Goal: Task Accomplishment & Management: Complete application form

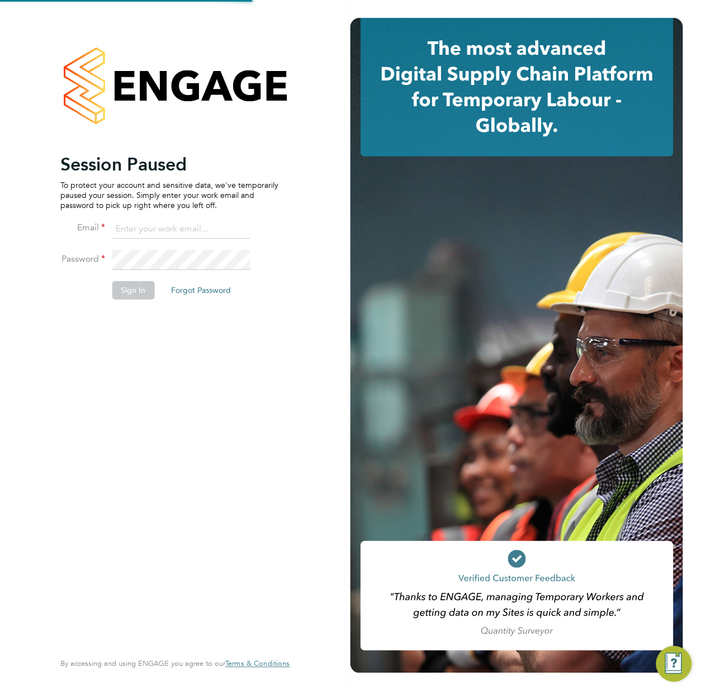
type input "rachel@e-personnel.co.uk"
click at [132, 288] on button "Sign In" at bounding box center [133, 290] width 42 height 18
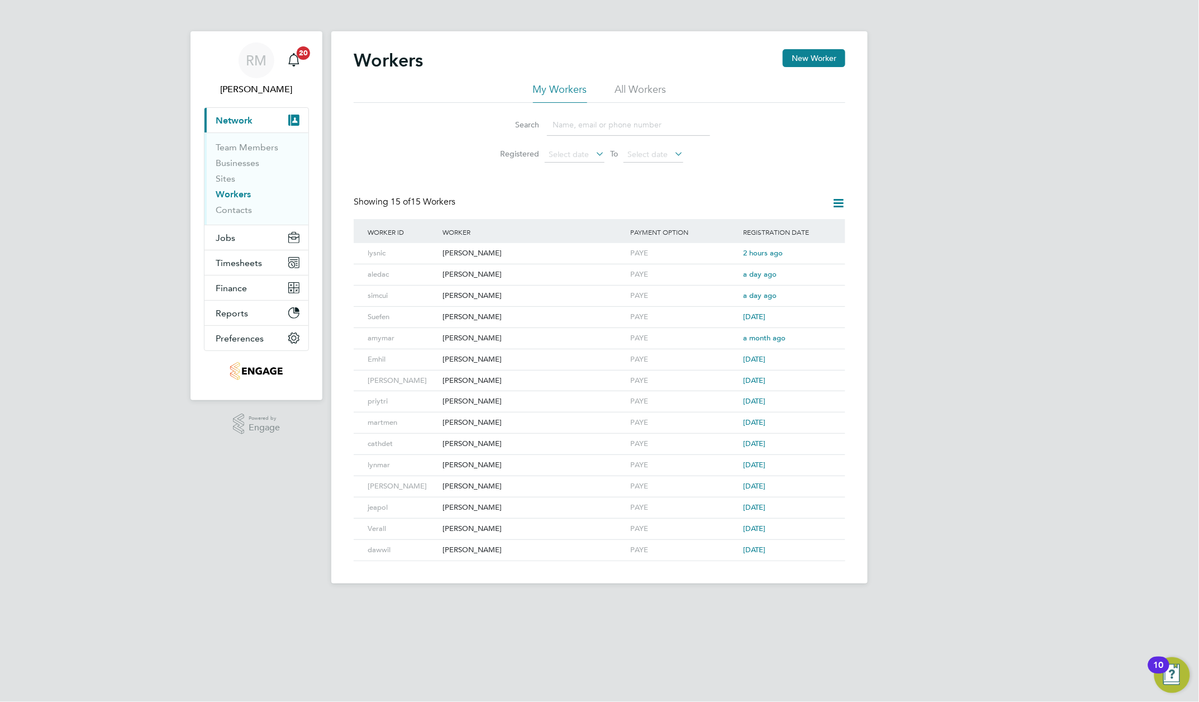
click at [240, 121] on span "Network" at bounding box center [234, 120] width 37 height 11
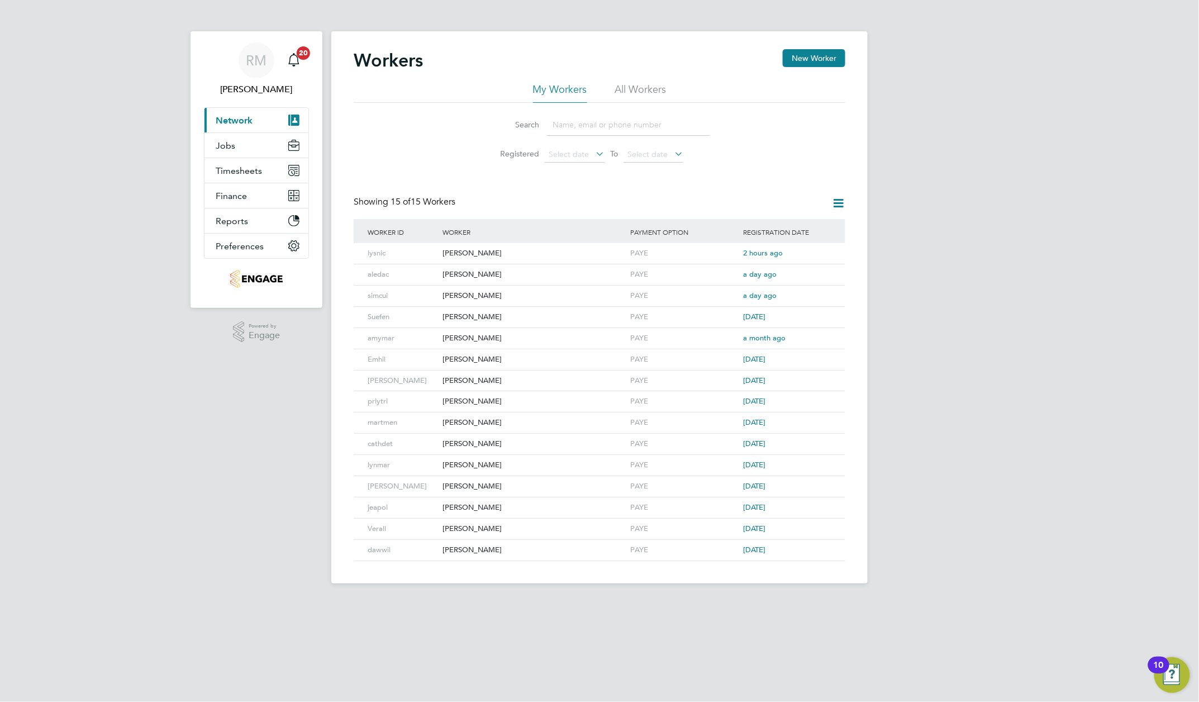
click at [240, 121] on span "Network" at bounding box center [234, 120] width 37 height 11
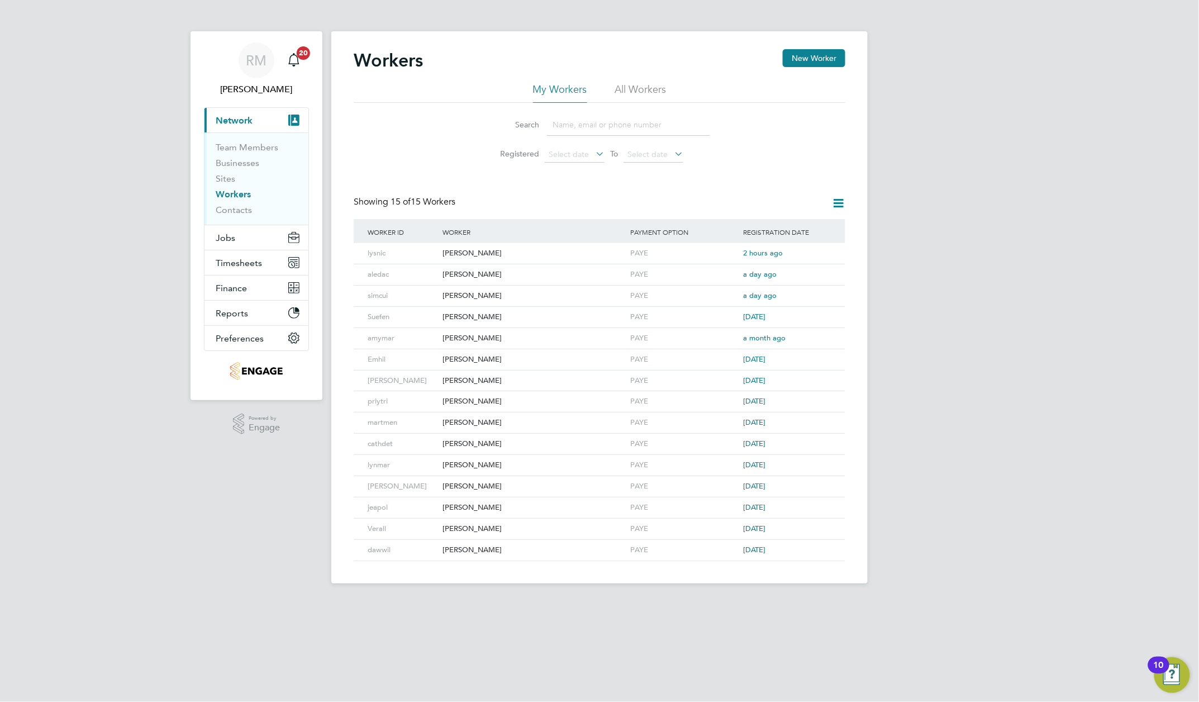
click at [230, 195] on link "Workers" at bounding box center [233, 194] width 35 height 11
click at [457, 254] on div "[PERSON_NAME]" at bounding box center [534, 253] width 188 height 21
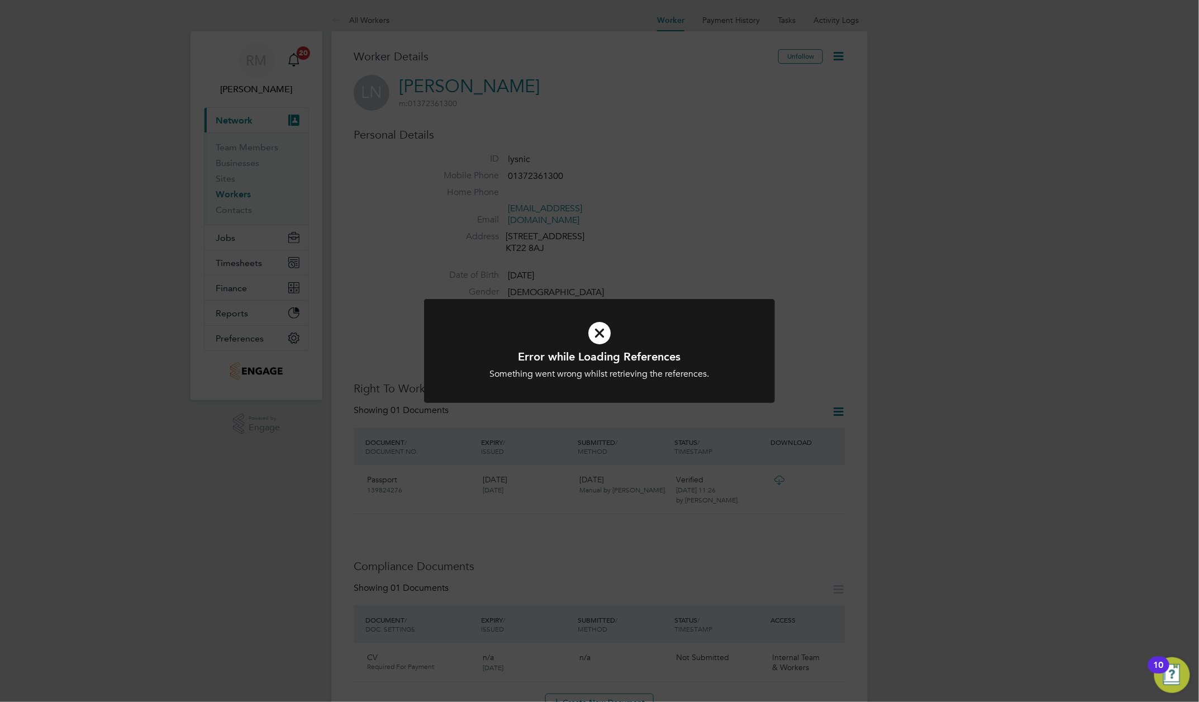
click at [597, 329] on icon at bounding box center [599, 333] width 291 height 44
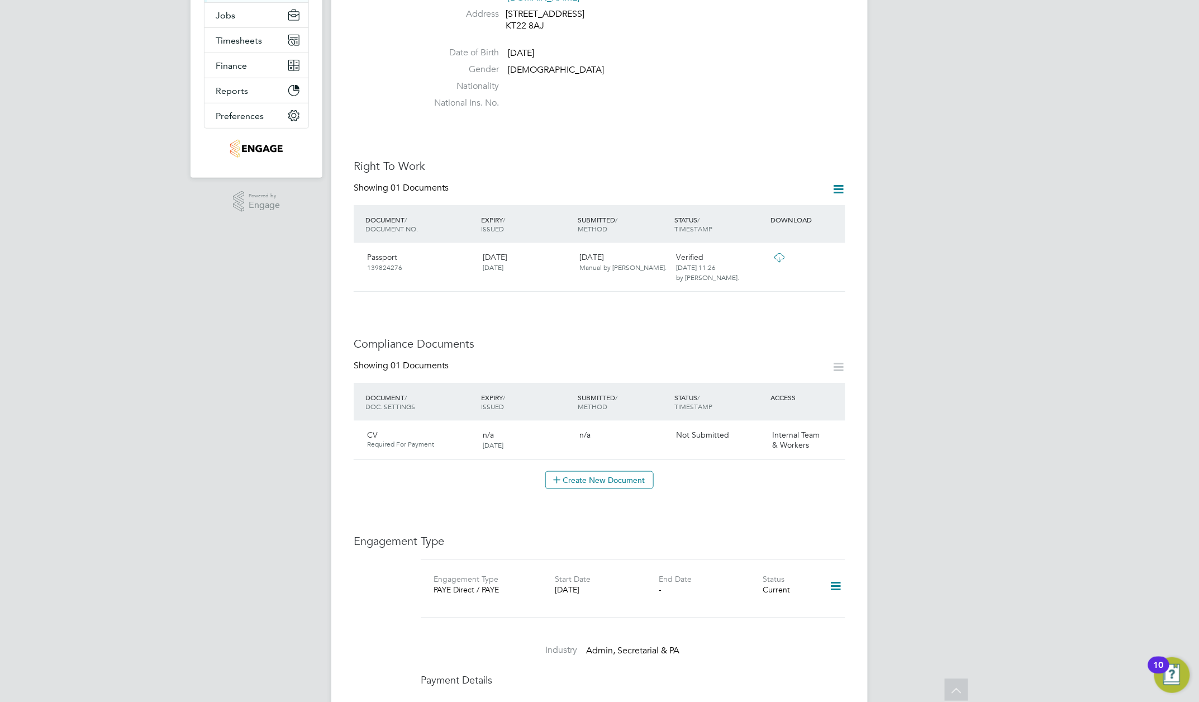
scroll to position [224, 0]
click at [598, 488] on button "Create New Document" at bounding box center [599, 479] width 108 height 18
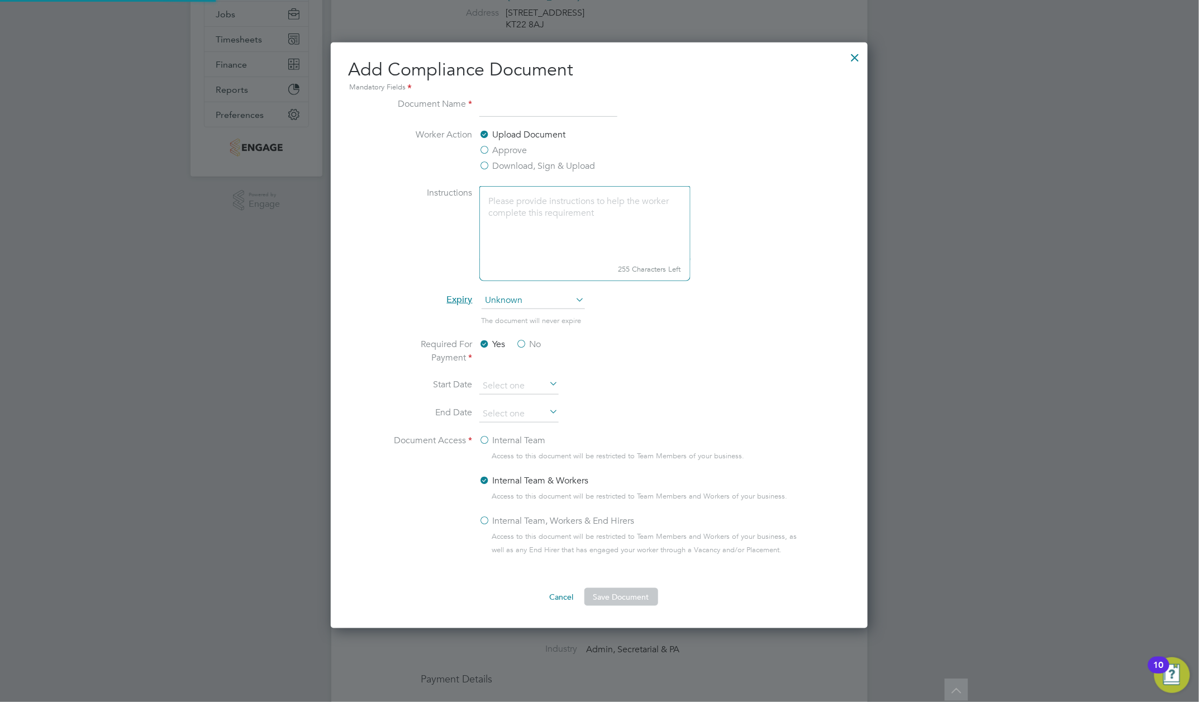
scroll to position [6, 5]
type input "CV"
click at [541, 134] on label "Upload Document" at bounding box center [522, 134] width 87 height 13
click at [0, 0] on input "Upload Document" at bounding box center [0, 0] width 0 height 0
click at [574, 302] on icon at bounding box center [574, 300] width 0 height 16
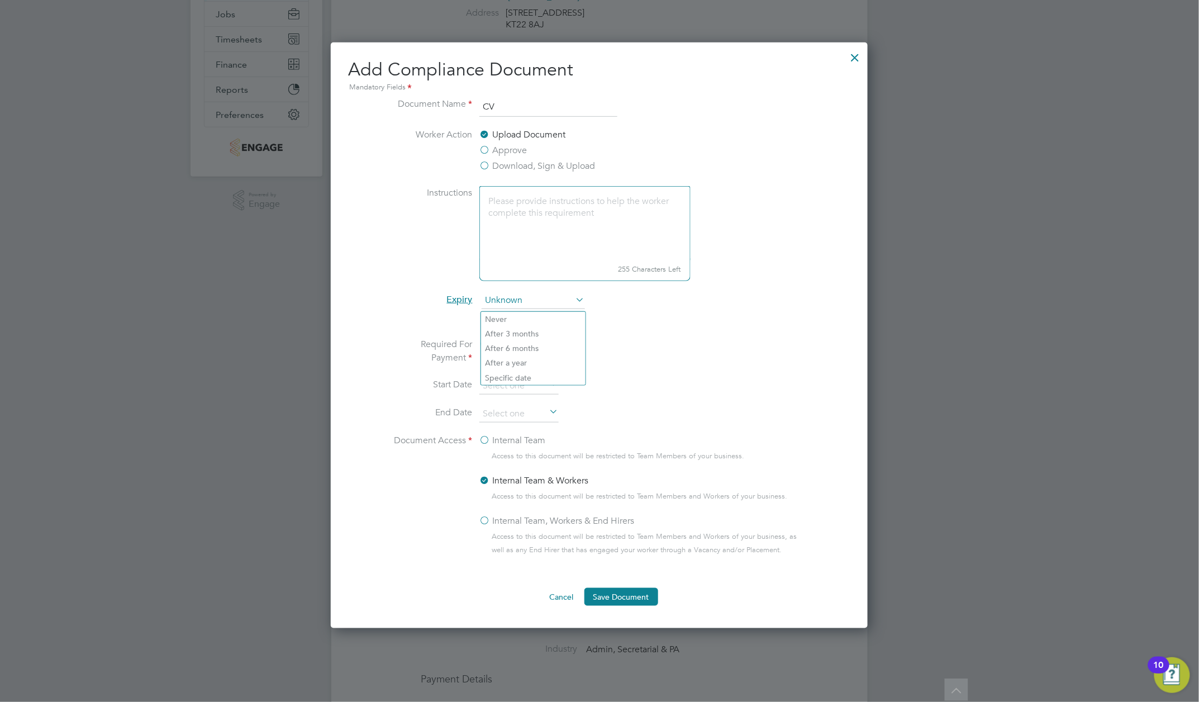
click at [521, 302] on span "Unknown" at bounding box center [533, 300] width 103 height 17
click at [500, 360] on li "After a year" at bounding box center [533, 362] width 104 height 15
click at [524, 346] on label "No" at bounding box center [528, 343] width 25 height 13
click at [0, 0] on input "No" at bounding box center [0, 0] width 0 height 0
click at [484, 445] on label "Internal Team" at bounding box center [512, 440] width 66 height 13
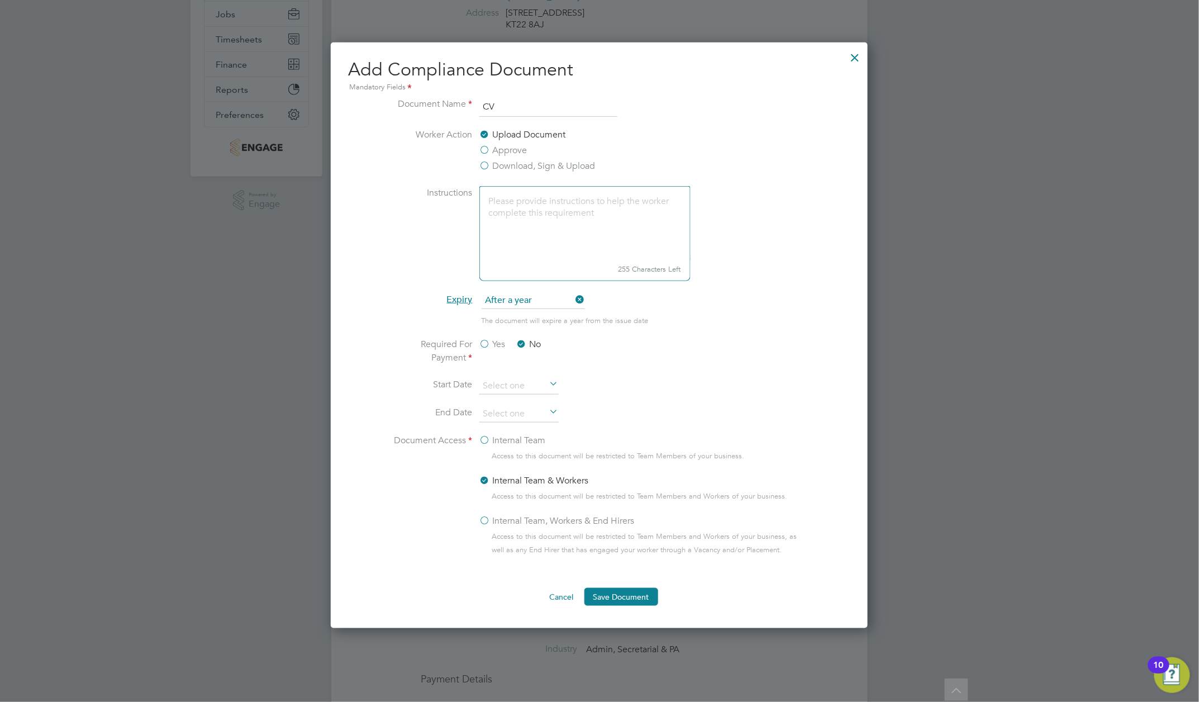
click at [0, 0] on input "Internal Team" at bounding box center [0, 0] width 0 height 0
click at [482, 527] on label "Internal Team, Workers & End Hirers" at bounding box center [556, 520] width 155 height 13
click at [0, 0] on input "Internal Team, Workers & End Hirers" at bounding box center [0, 0] width 0 height 0
click at [622, 602] on button "Save Document" at bounding box center [621, 597] width 74 height 18
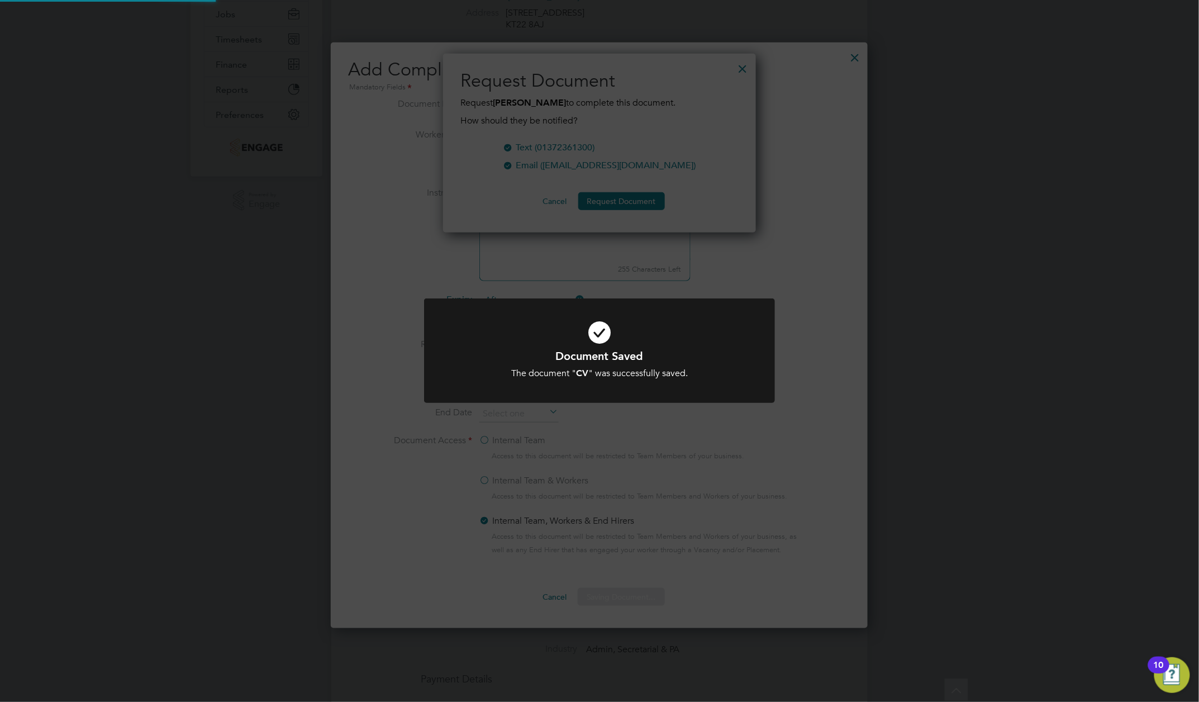
scroll to position [180, 313]
click at [725, 327] on icon at bounding box center [599, 333] width 291 height 44
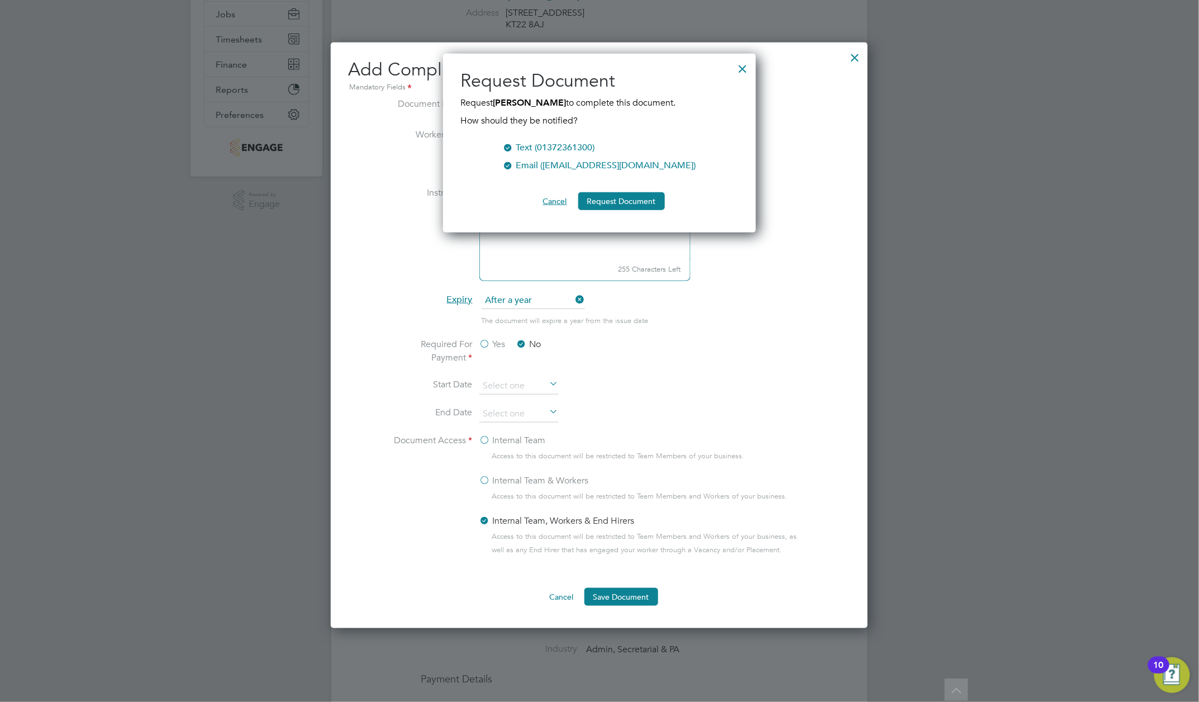
click at [550, 197] on button "Cancel" at bounding box center [555, 201] width 42 height 18
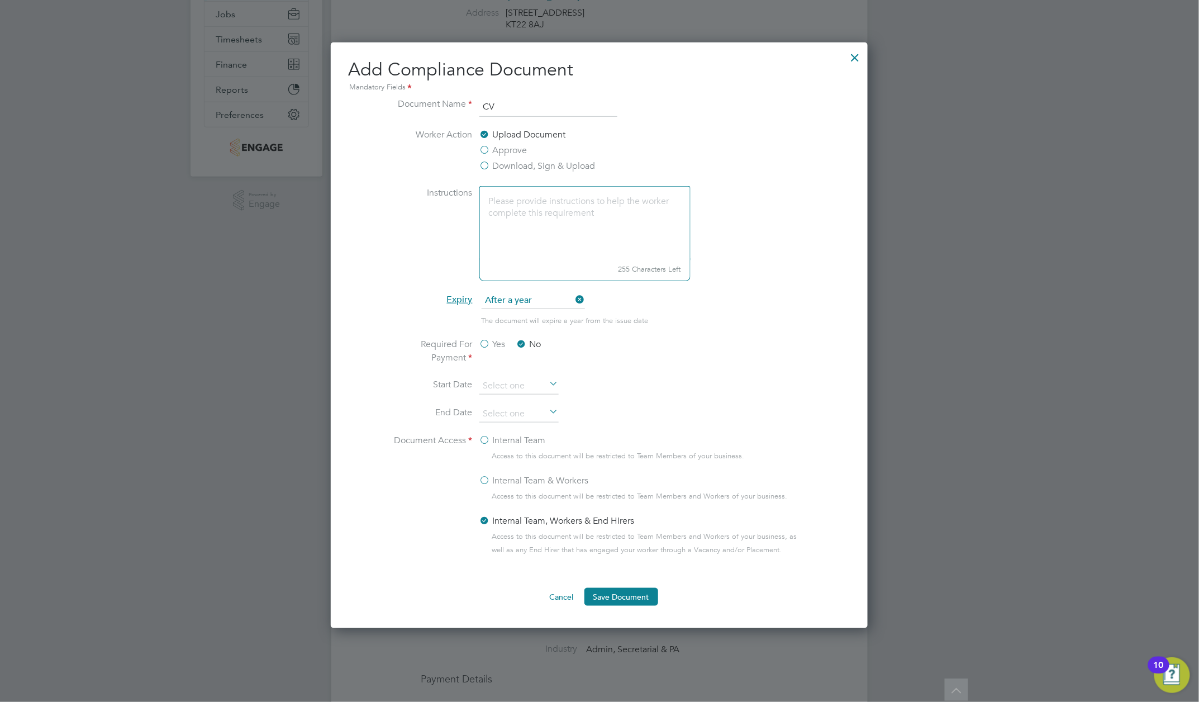
click at [853, 61] on div at bounding box center [855, 55] width 20 height 20
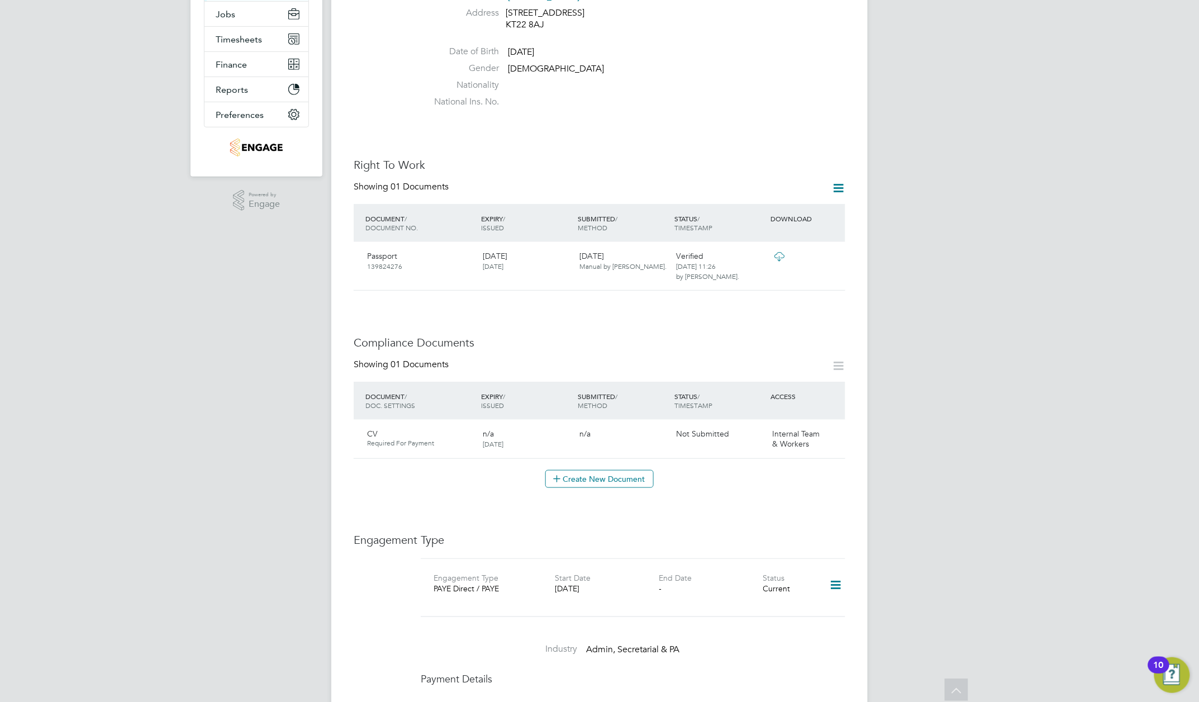
click at [841, 373] on icon at bounding box center [838, 366] width 14 height 14
click at [669, 517] on div "Worker Details Unfollow LN Lysha Nicholas m: 01372361300 Personal Details ID ly…" at bounding box center [600, 458] width 492 height 1265
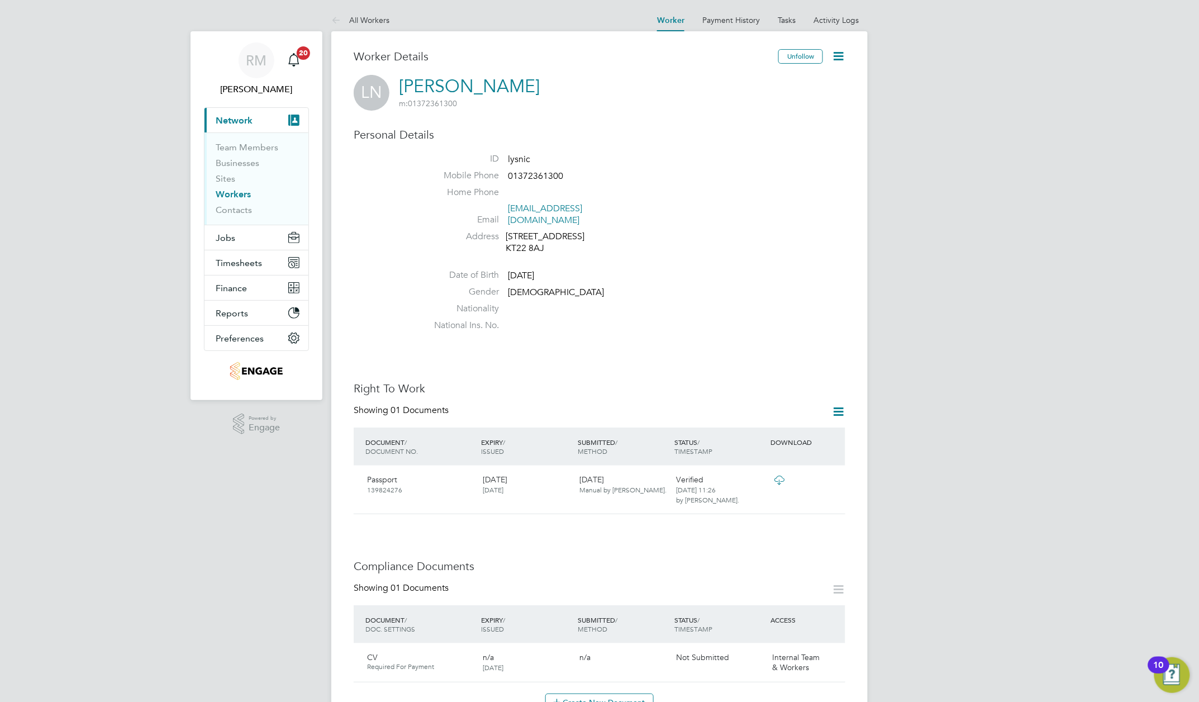
click at [836, 419] on icon at bounding box center [838, 412] width 14 height 14
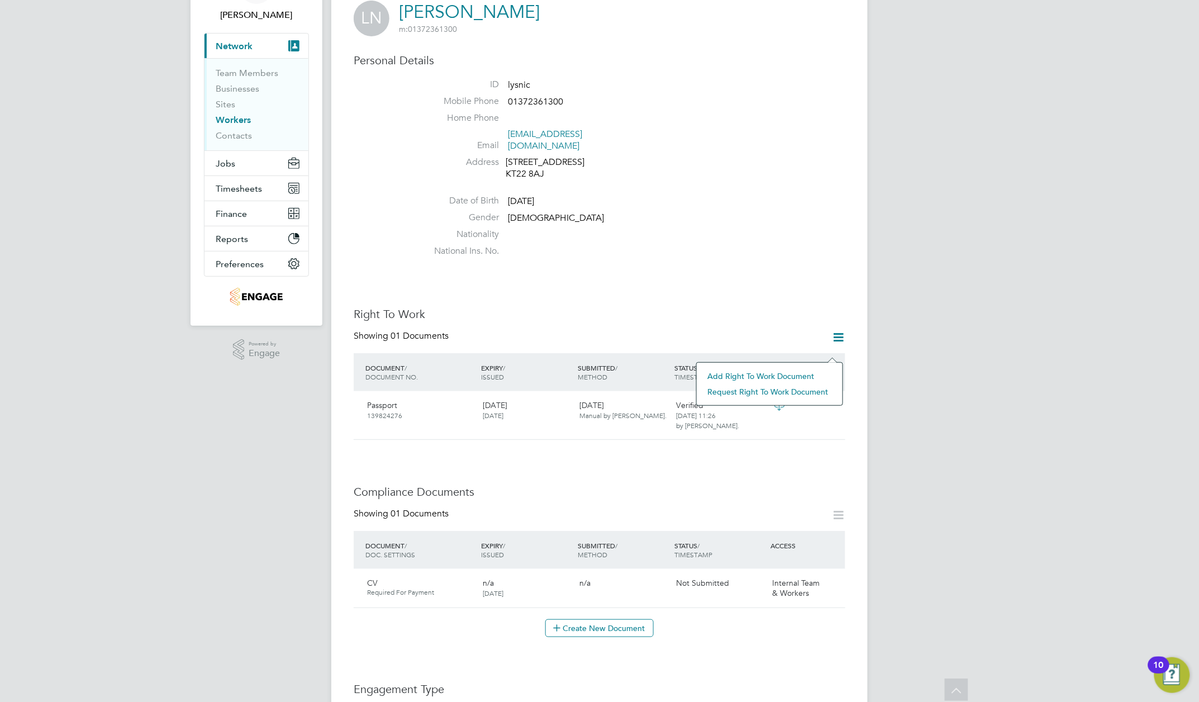
scroll to position [149, 0]
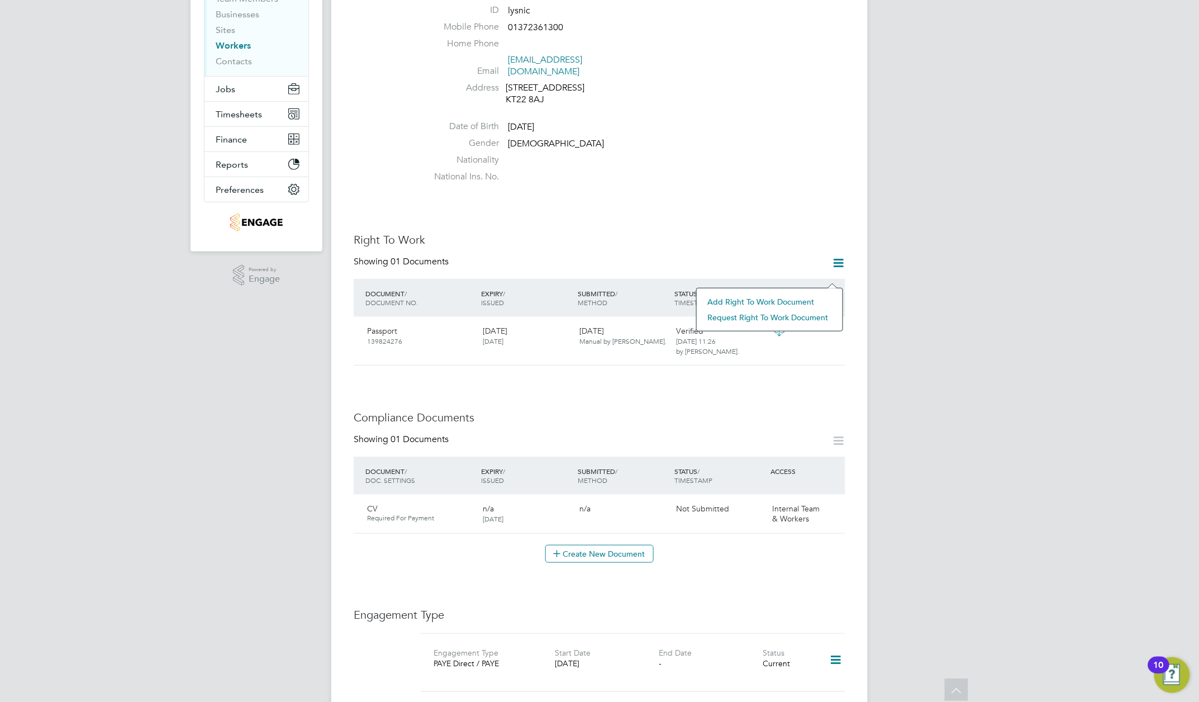
click at [839, 448] on icon at bounding box center [838, 441] width 14 height 14
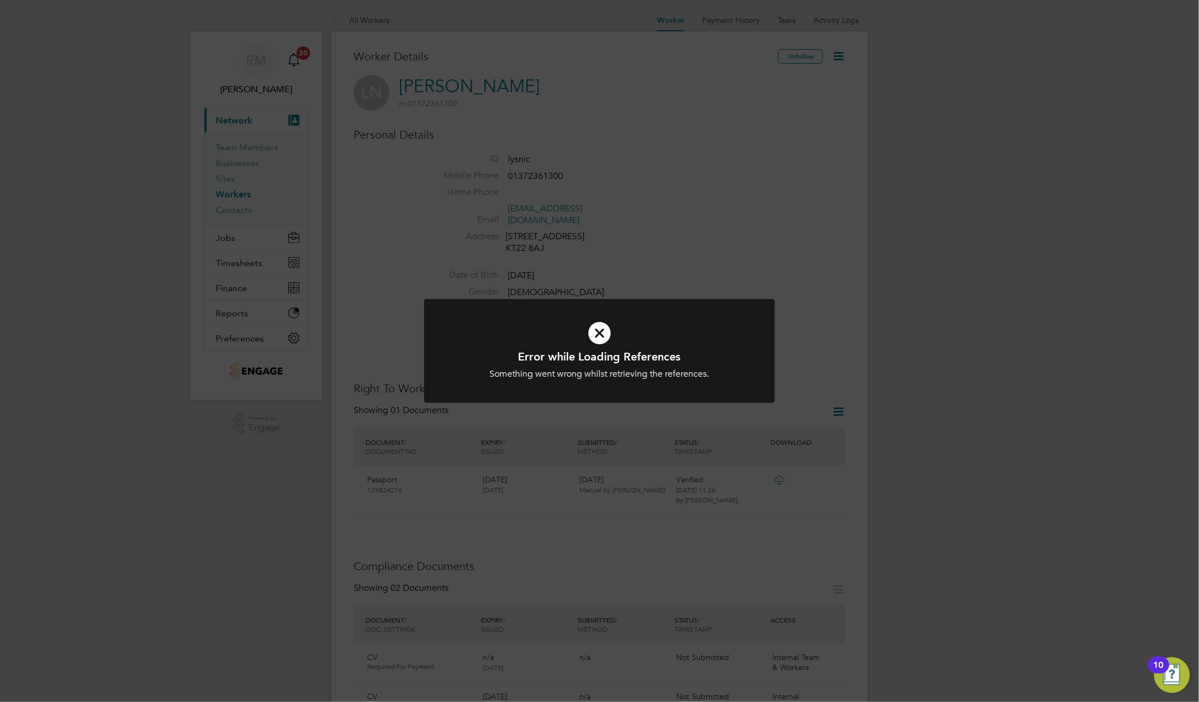
click at [592, 332] on icon at bounding box center [599, 333] width 291 height 44
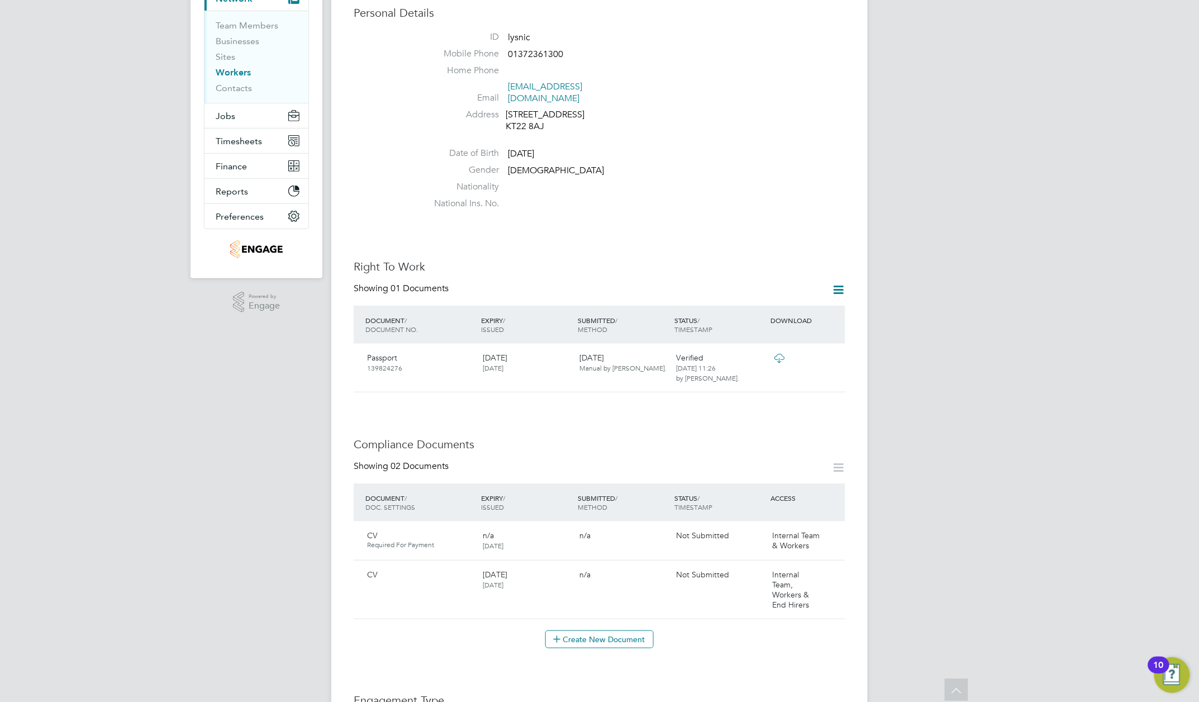
scroll to position [149, 0]
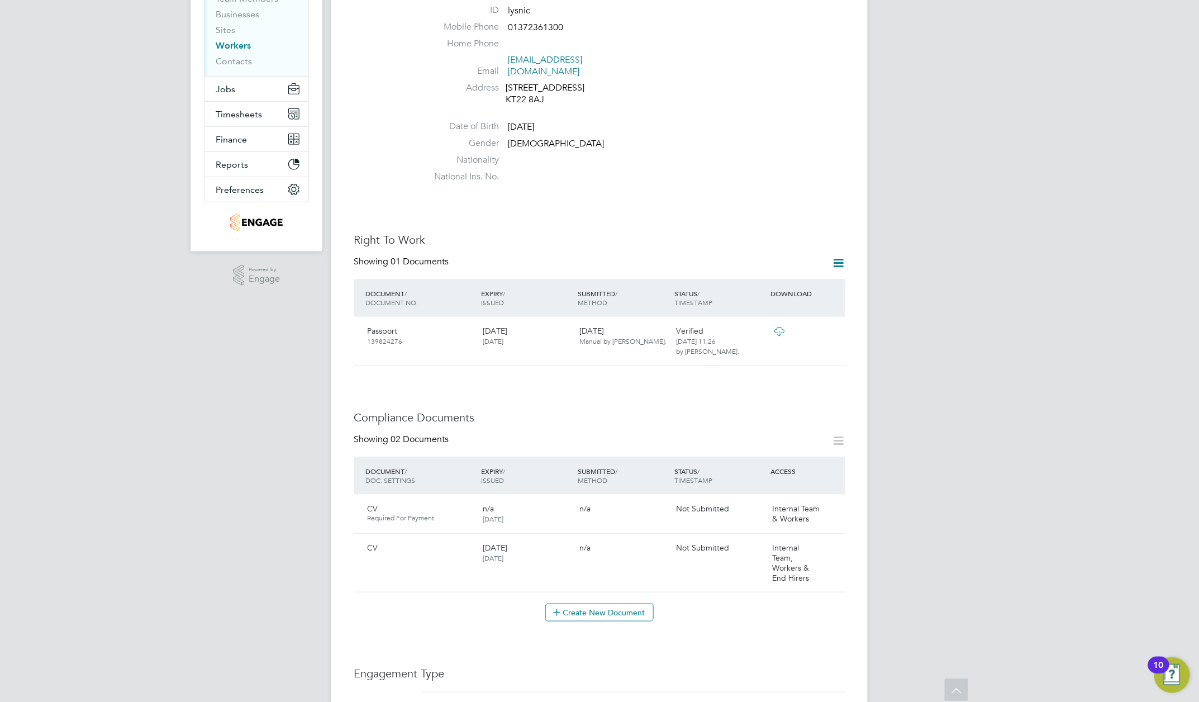
click at [842, 448] on icon at bounding box center [838, 441] width 14 height 14
click at [606, 621] on button "Create New Document" at bounding box center [599, 612] width 108 height 18
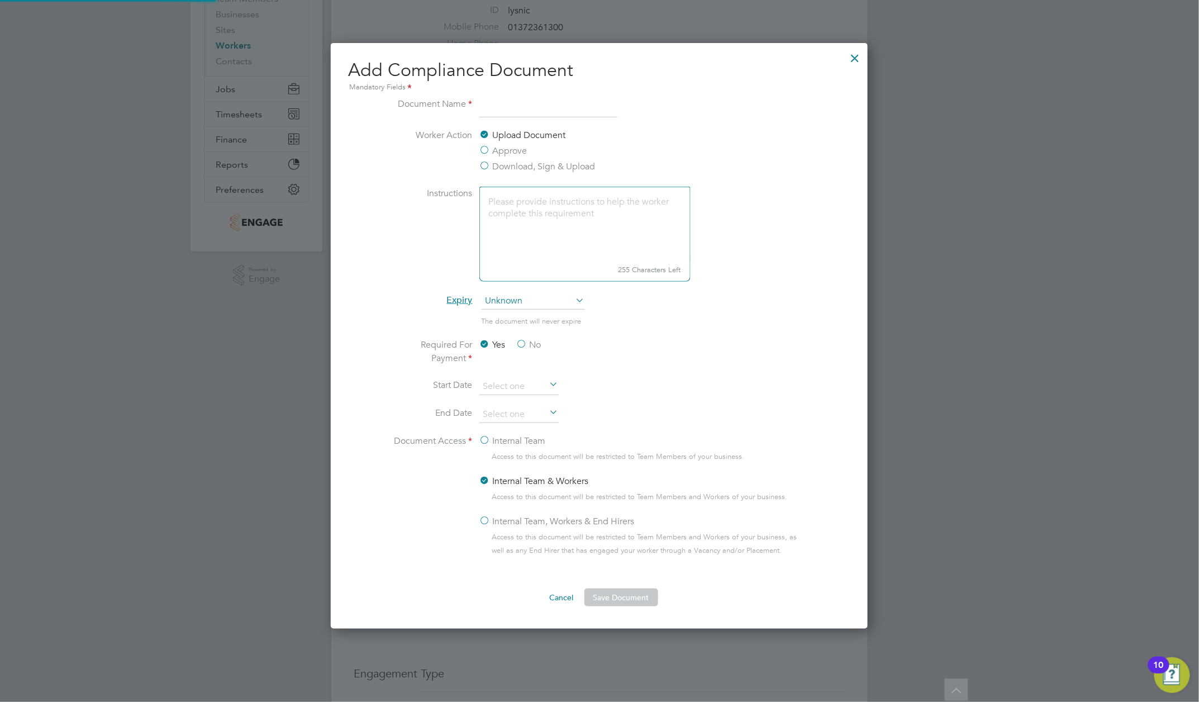
scroll to position [592, 538]
click at [854, 55] on div at bounding box center [855, 55] width 20 height 20
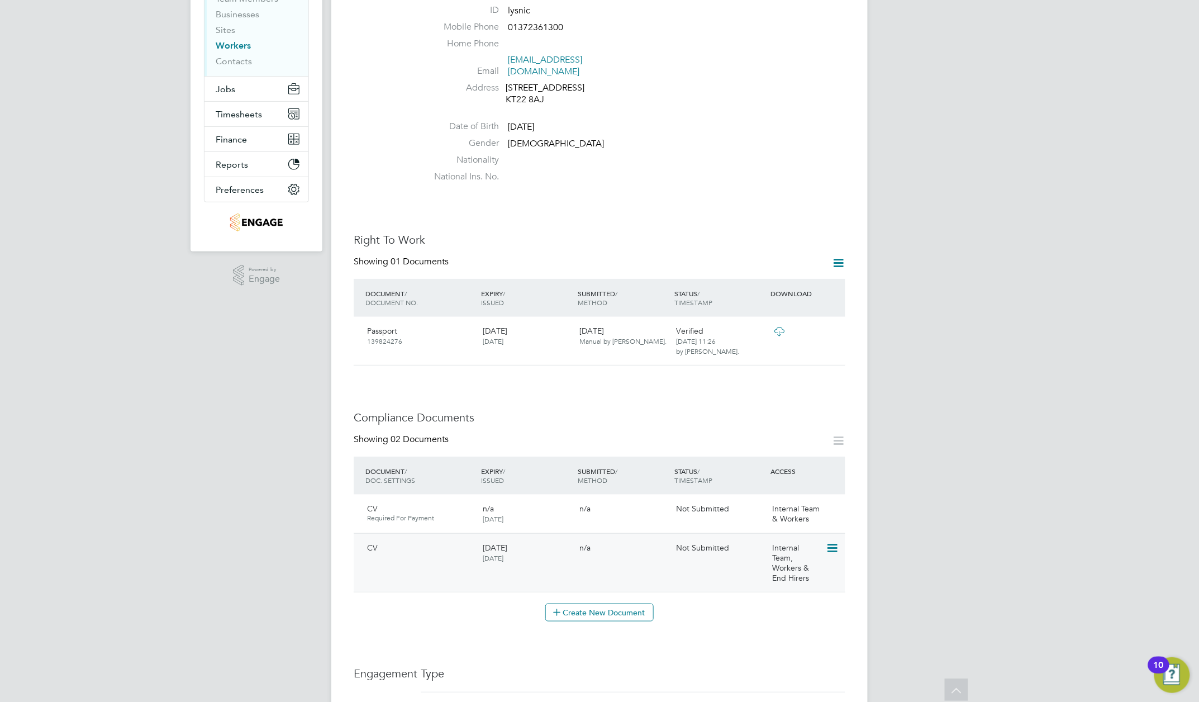
click at [831, 555] on icon at bounding box center [831, 547] width 11 height 13
click at [723, 533] on div "CV Required For Payment n/a 03 Sep 2025 n/a Not Submitted Internal Team & Worke…" at bounding box center [600, 514] width 492 height 38
click at [833, 516] on icon at bounding box center [831, 509] width 11 height 13
click at [812, 564] on li "Submit Document" at bounding box center [793, 565] width 83 height 16
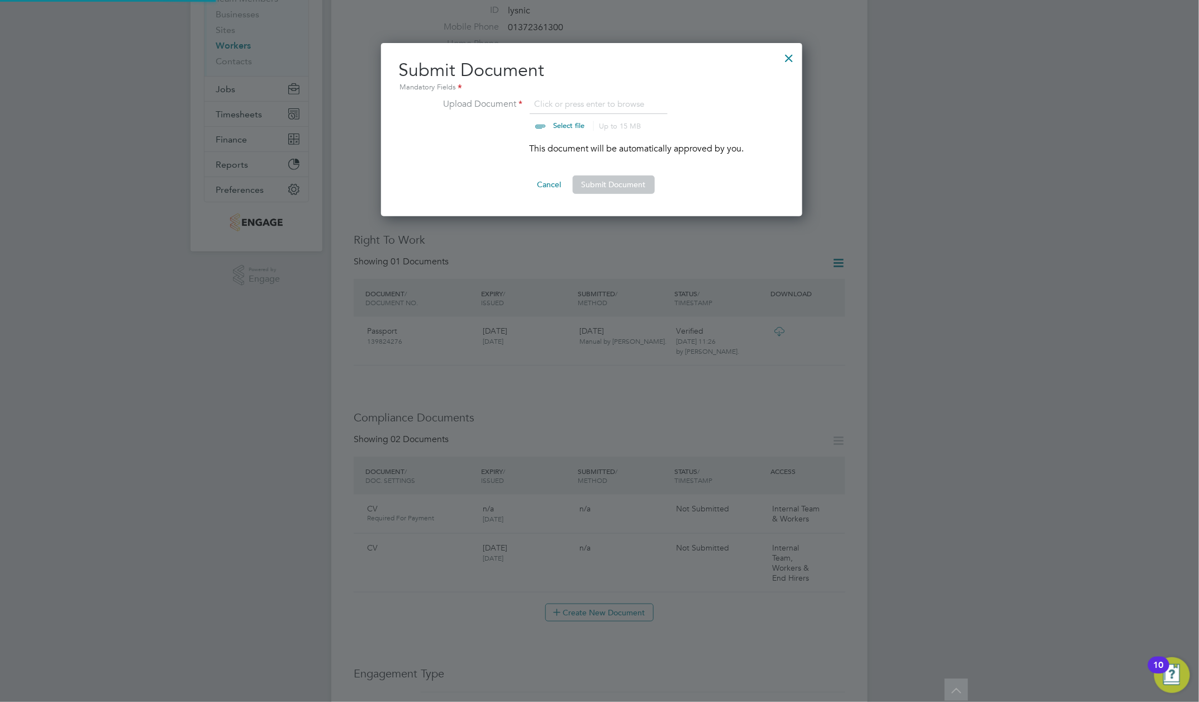
scroll to position [173, 438]
click at [570, 126] on input "file" at bounding box center [579, 114] width 175 height 34
type input "C:\fakepath\Lysha Nicholas_CV2025 tna.docx"
click at [621, 182] on button "Submit Document" at bounding box center [614, 184] width 82 height 18
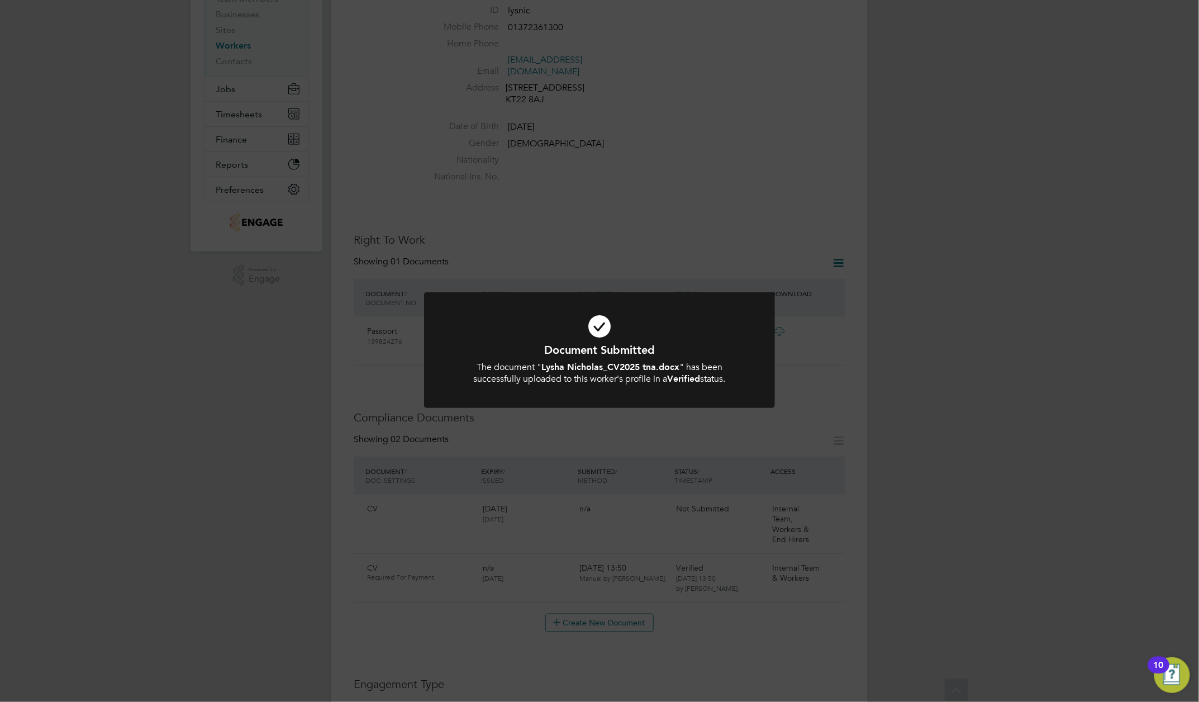
click at [606, 463] on div "Document Submitted The document " Lysha Nicholas_CV2025 tna.docx " has been suc…" at bounding box center [599, 351] width 1199 height 702
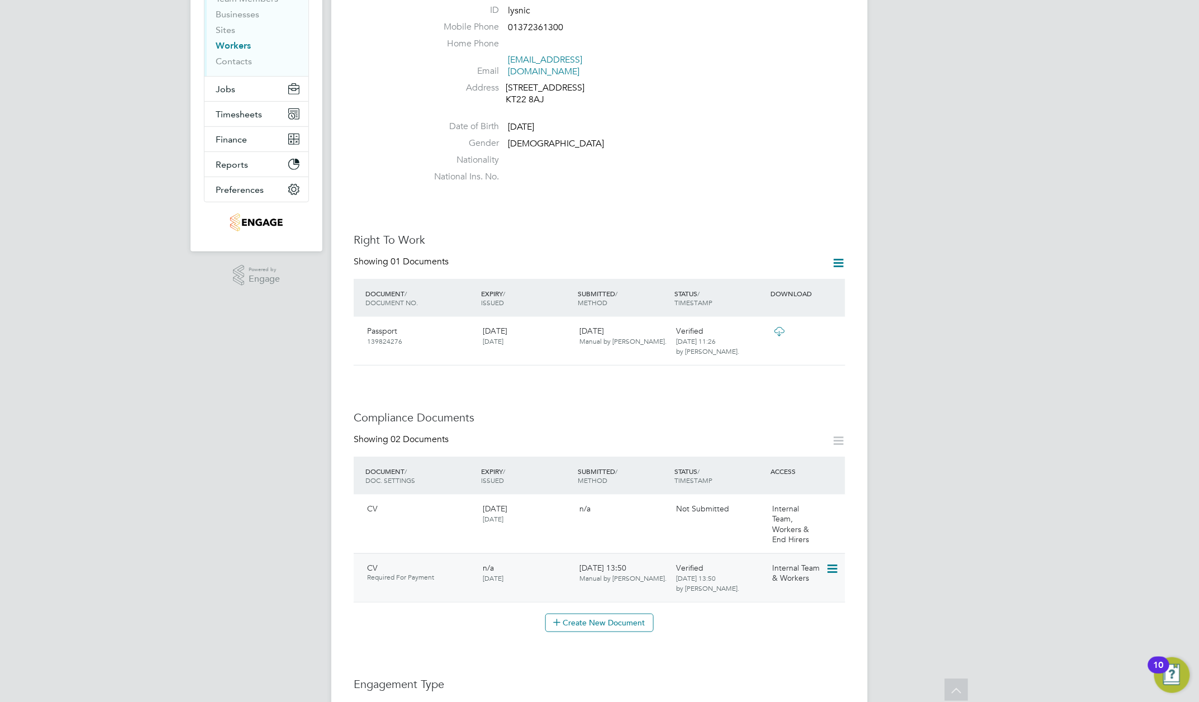
click at [830, 576] on icon at bounding box center [831, 568] width 11 height 13
click at [767, 671] on li "Delete Document" at bounding box center [787, 671] width 89 height 16
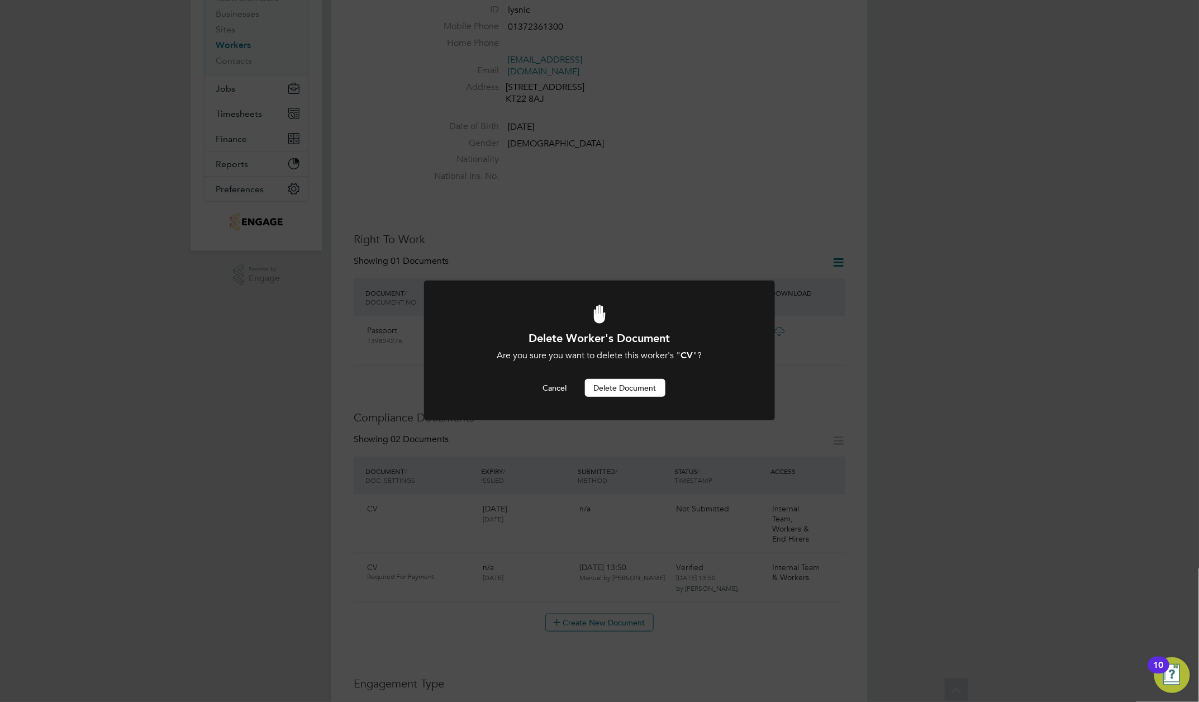
click at [633, 389] on button "Delete Document" at bounding box center [625, 388] width 80 height 18
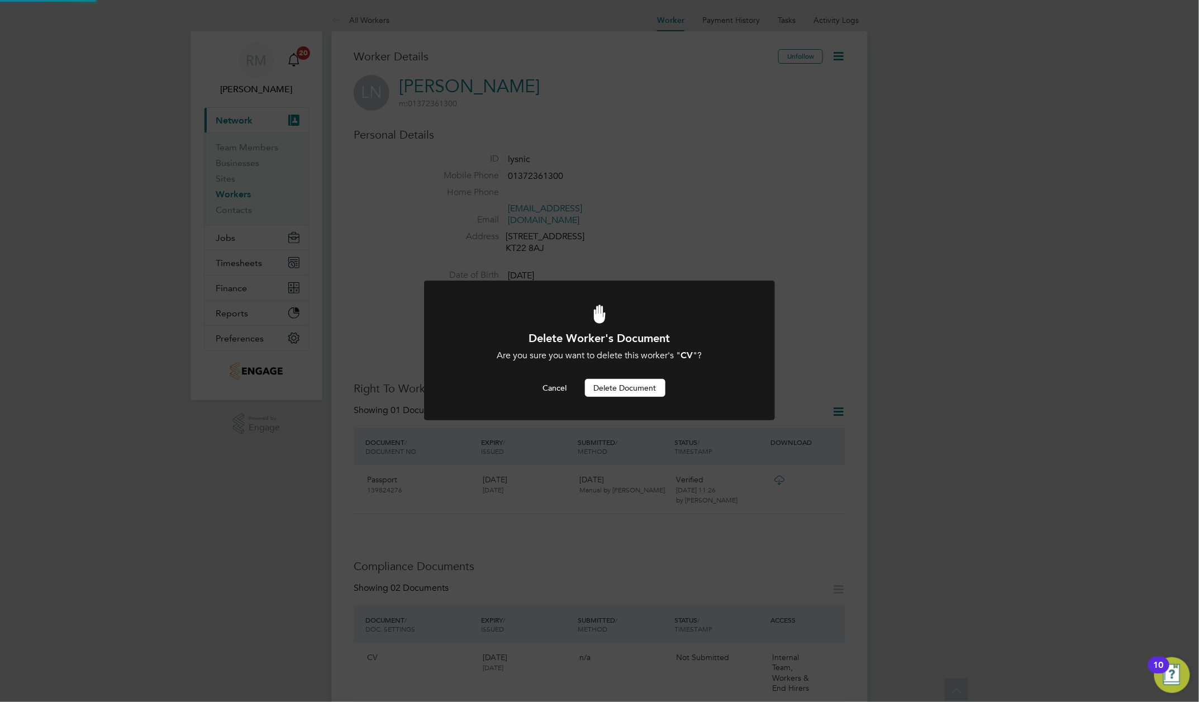
scroll to position [149, 0]
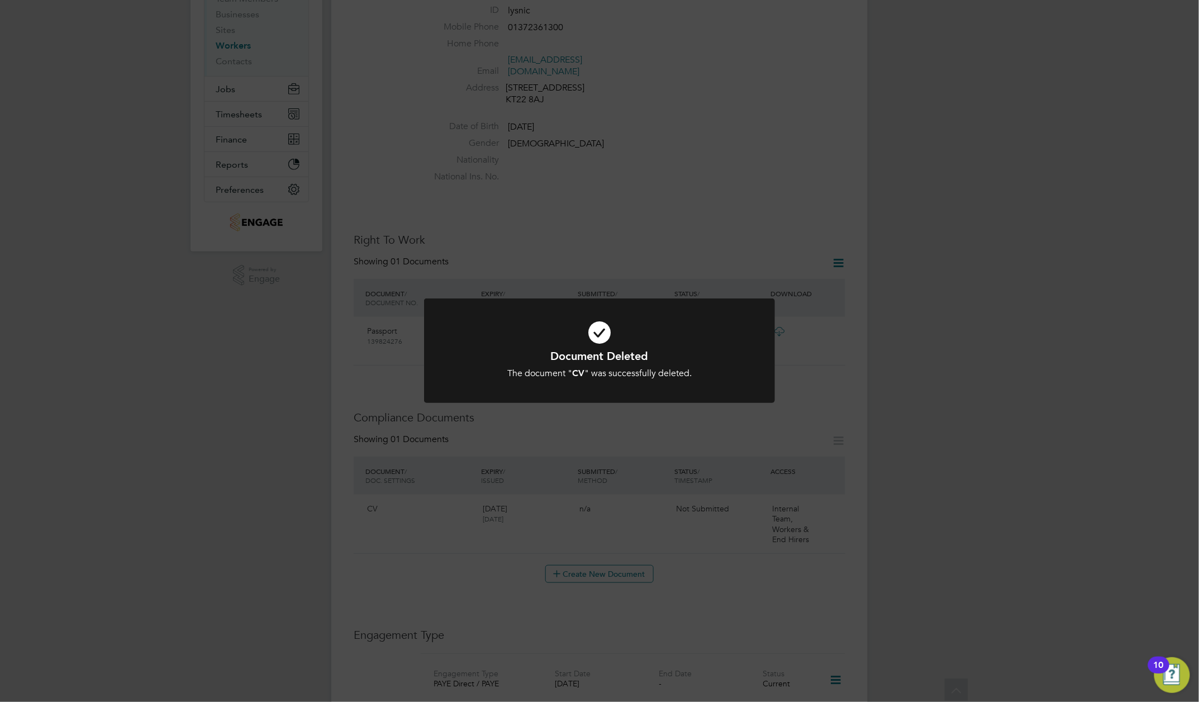
click at [617, 428] on div "Document Deleted The document " CV " was successfully deleted. Cancel Okay" at bounding box center [599, 351] width 1199 height 702
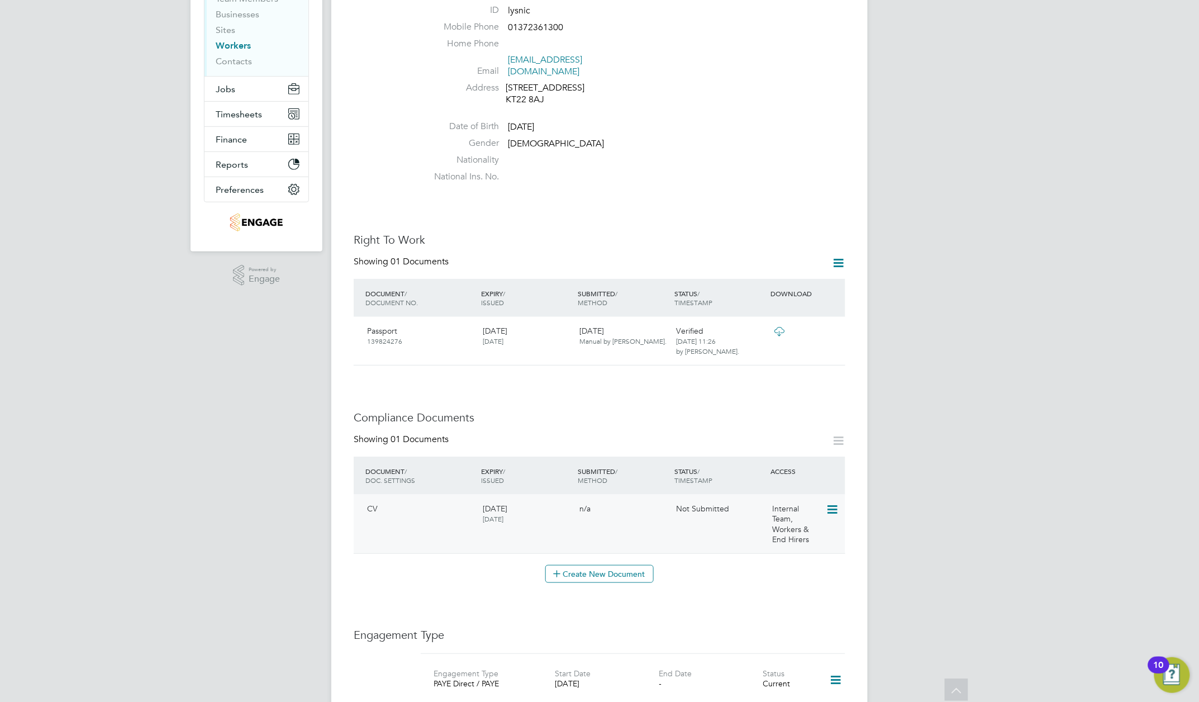
click at [688, 533] on div "CV 03 Sep 2026 03 Sep 2025 n/a Not Submitted Internal Team, Workers & End Hirers" at bounding box center [600, 524] width 492 height 59
click at [828, 516] on icon at bounding box center [831, 509] width 11 height 13
click at [800, 563] on li "Submit Document" at bounding box center [793, 565] width 83 height 16
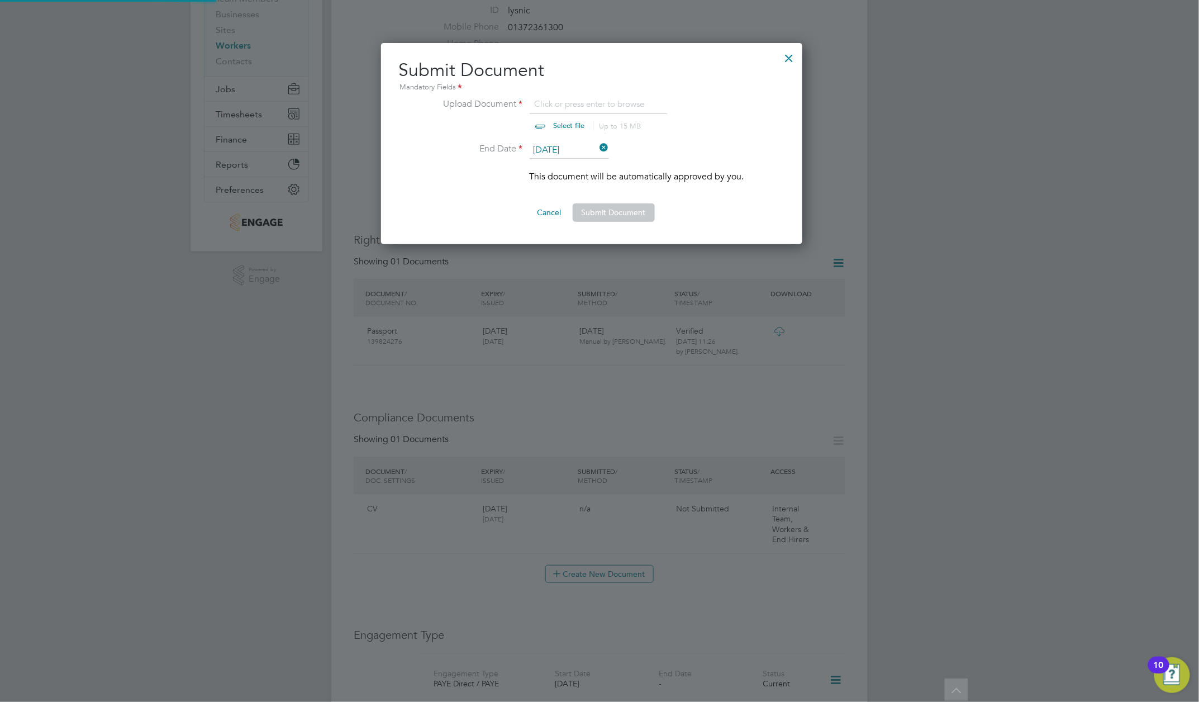
scroll to position [203, 438]
click at [565, 123] on input "file" at bounding box center [579, 114] width 175 height 34
type input "C:\fakepath\Lysha Nicholas_CV2025 tna.docx"
click at [615, 213] on button "Submit Document" at bounding box center [614, 212] width 82 height 18
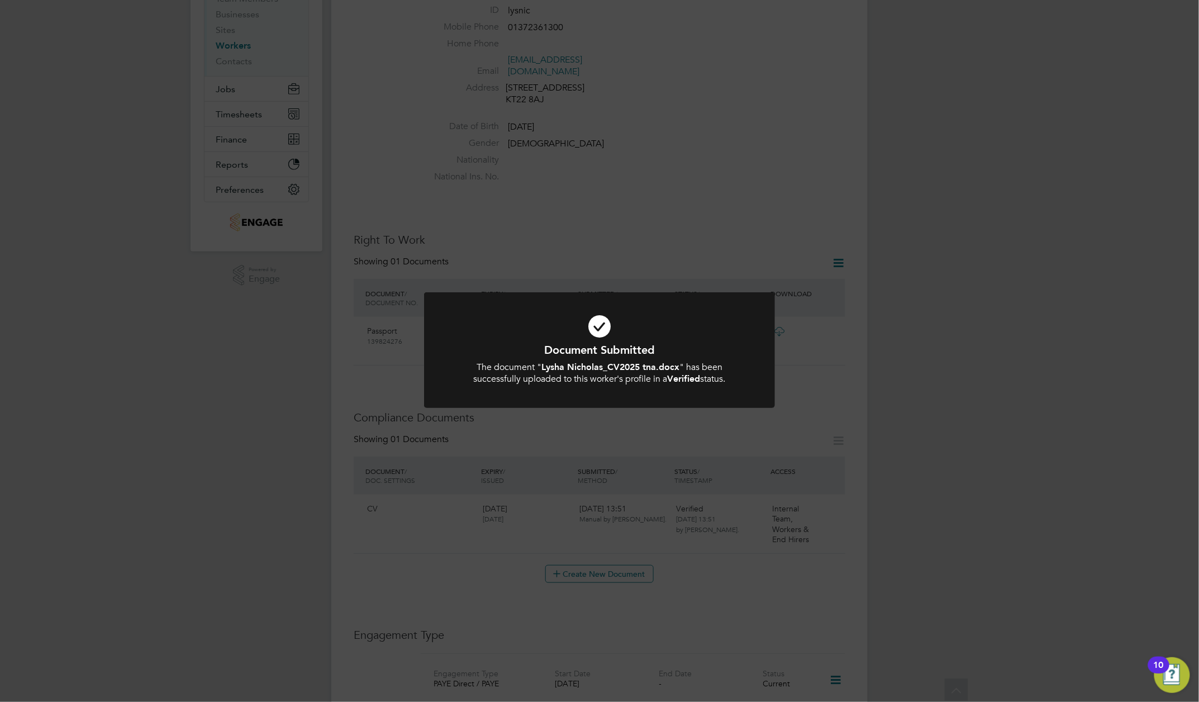
click at [814, 400] on div "Document Submitted The document " Lysha Nicholas_CV2025 tna.docx " has been suc…" at bounding box center [599, 351] width 1199 height 702
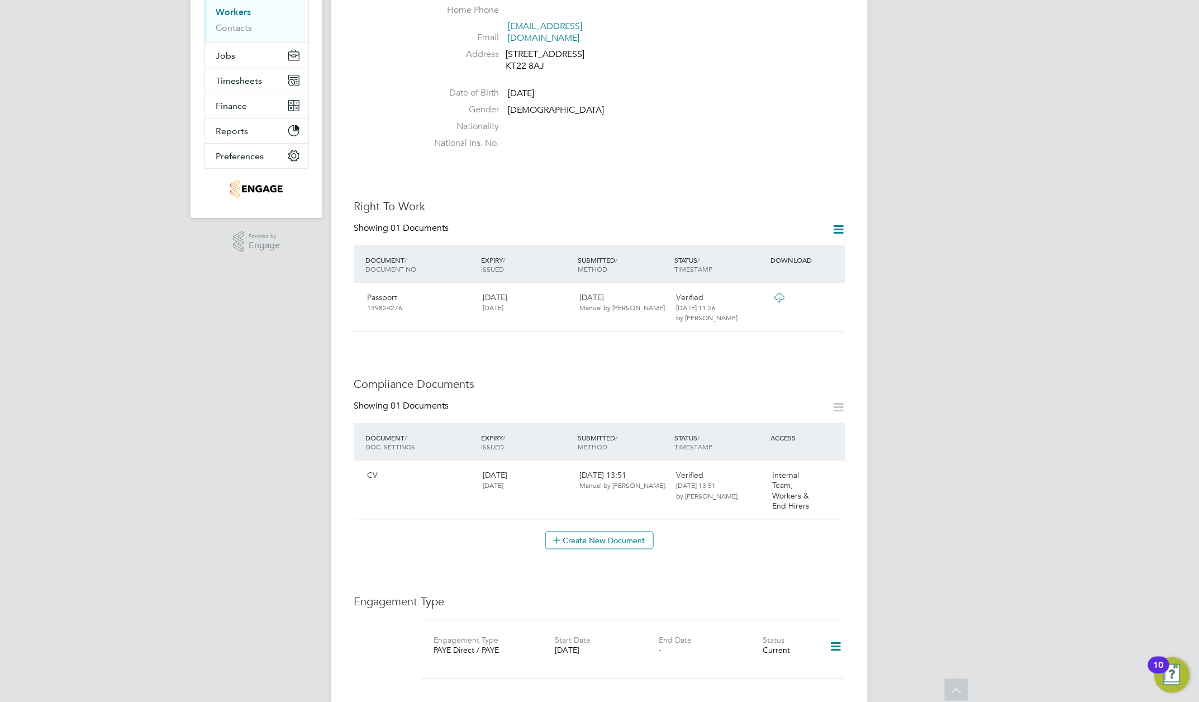
scroll to position [0, 0]
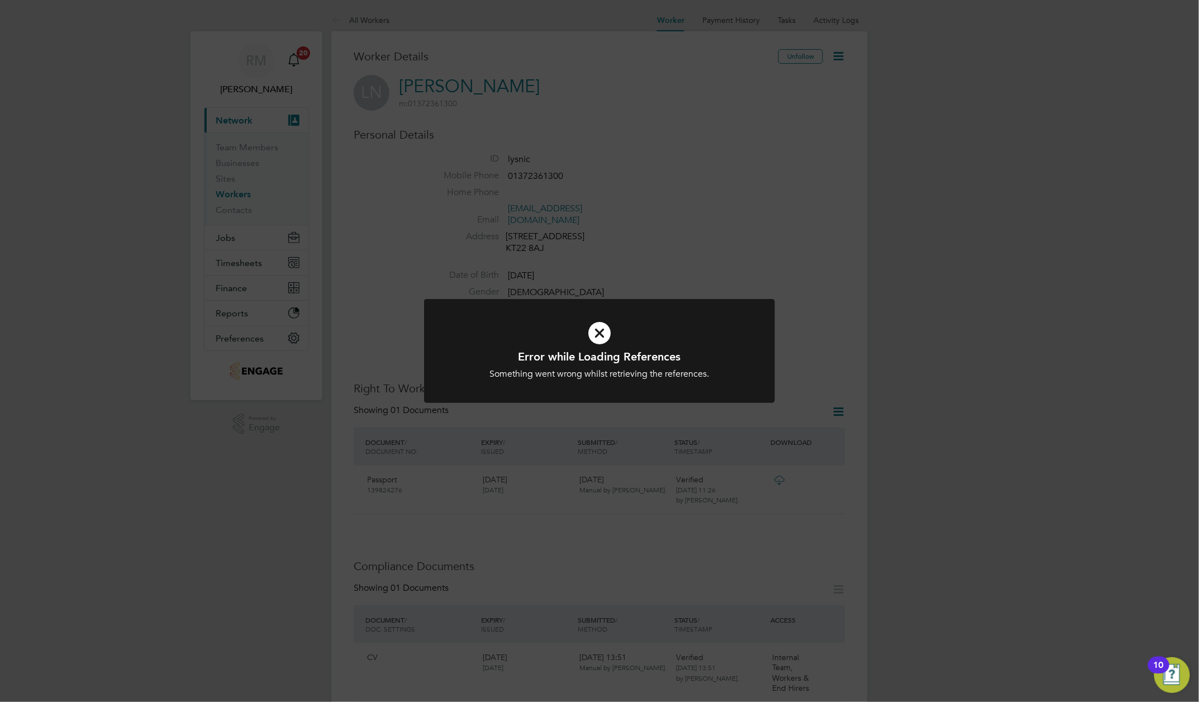
click at [600, 334] on icon at bounding box center [599, 333] width 291 height 44
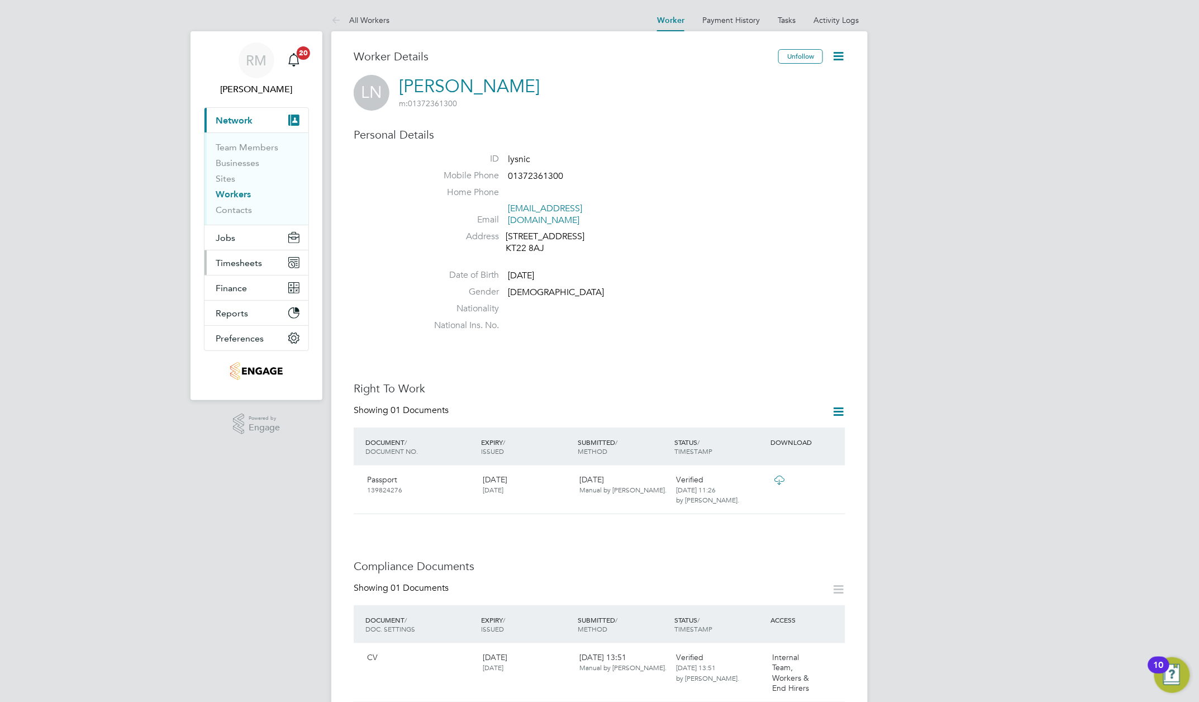
click at [219, 262] on span "Timesheets" at bounding box center [239, 263] width 46 height 11
